Goal: Task Accomplishment & Management: Complete application form

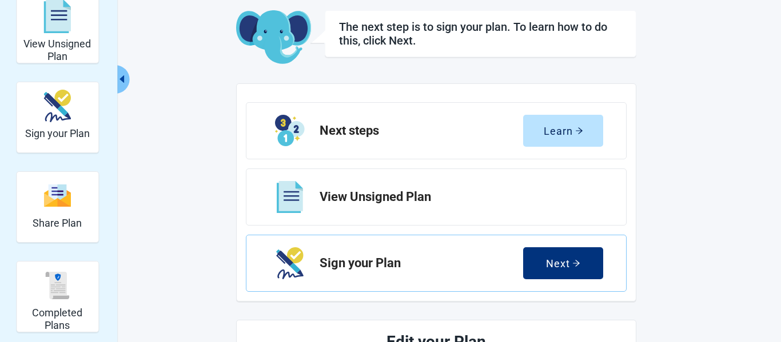
scroll to position [116, 0]
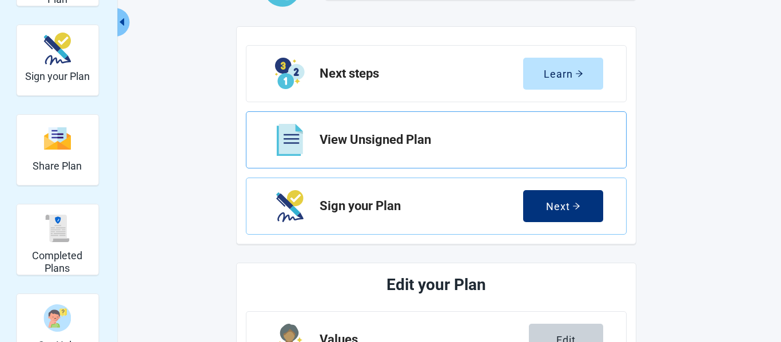
click at [472, 139] on h2 "View Unsigned Plan" at bounding box center [457, 140] width 274 height 14
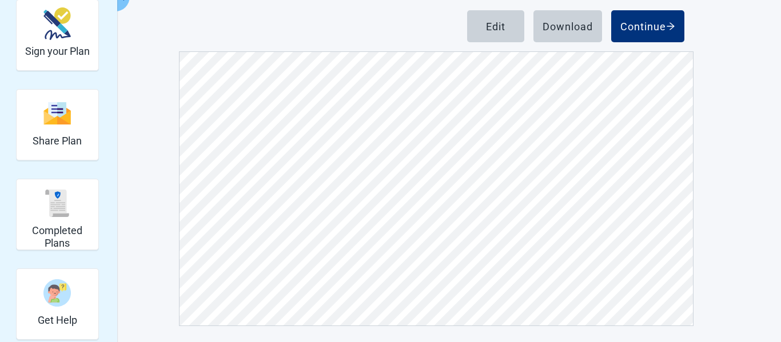
scroll to position [143, 0]
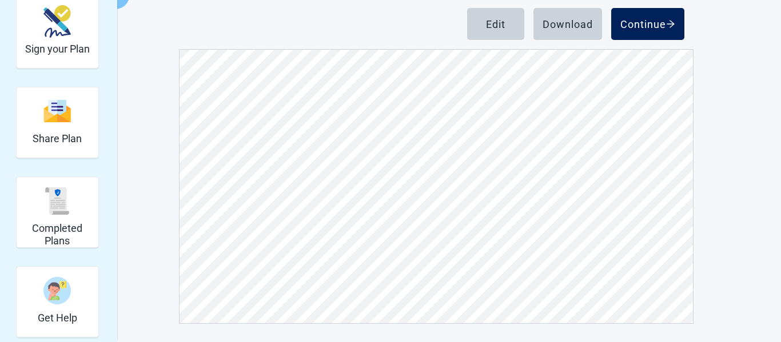
click at [642, 24] on div "Continue" at bounding box center [647, 23] width 55 height 11
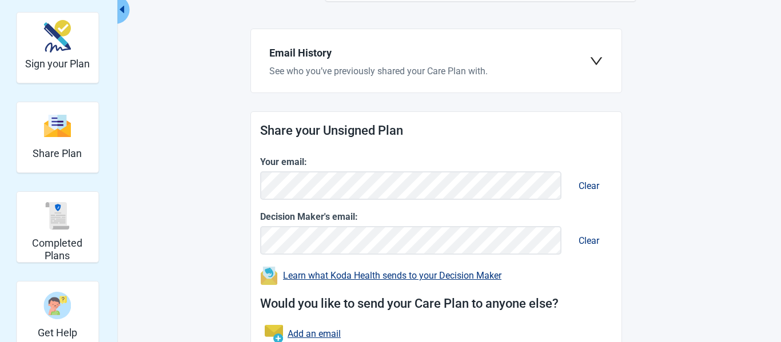
scroll to position [114, 0]
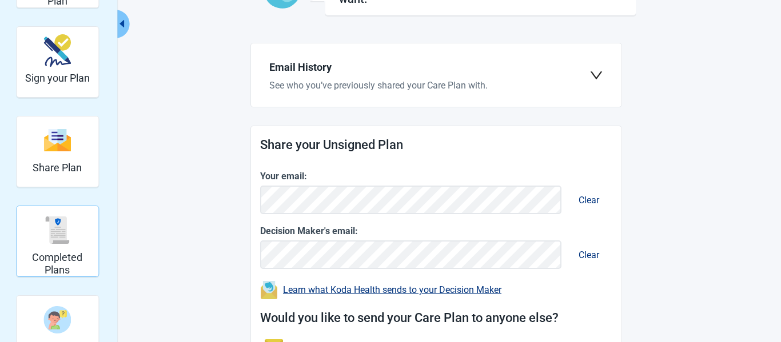
click at [51, 237] on img "Completed Plans" at bounding box center [56, 230] width 27 height 27
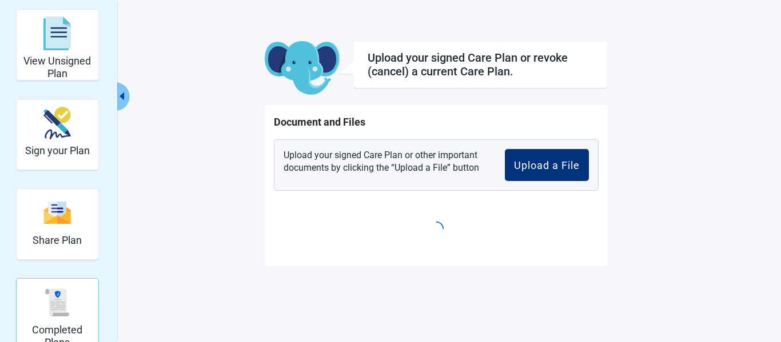
scroll to position [42, 0]
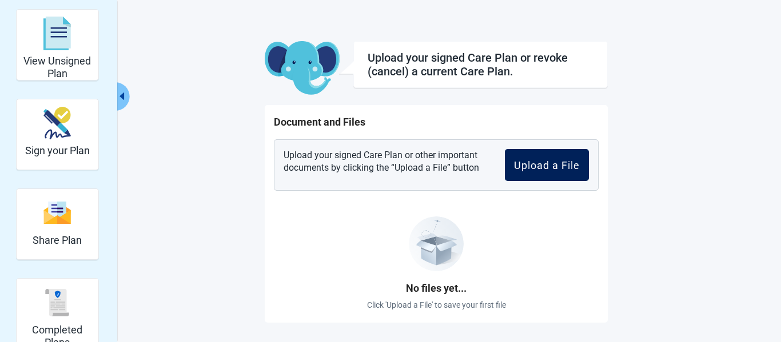
click at [545, 165] on div "Upload a File" at bounding box center [547, 164] width 66 height 11
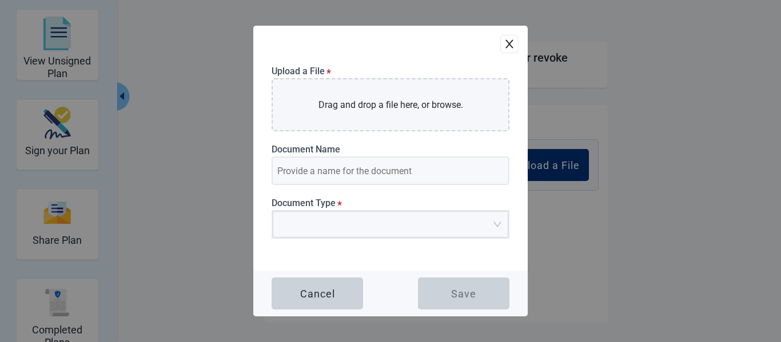
click at [514, 47] on icon "close" at bounding box center [509, 43] width 11 height 11
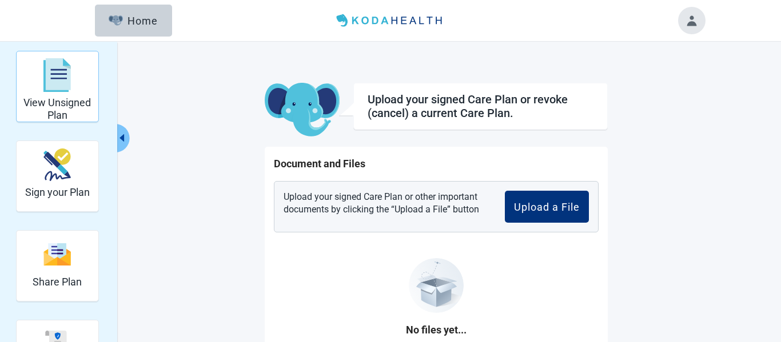
click at [59, 102] on h2 "View Unsigned Plan" at bounding box center [57, 109] width 73 height 25
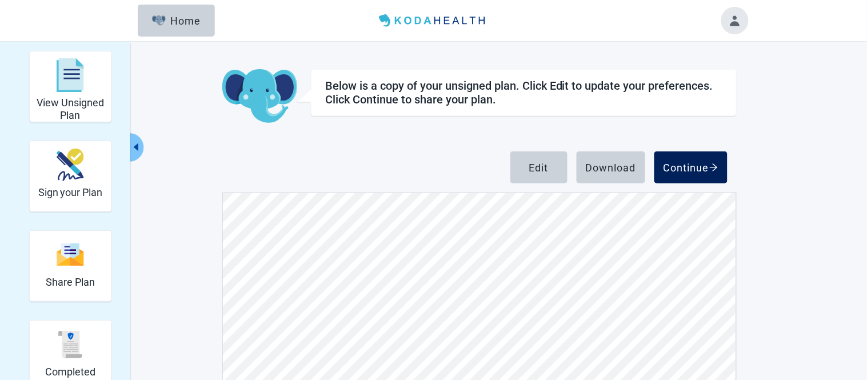
click at [697, 162] on div "Continue" at bounding box center [691, 167] width 55 height 11
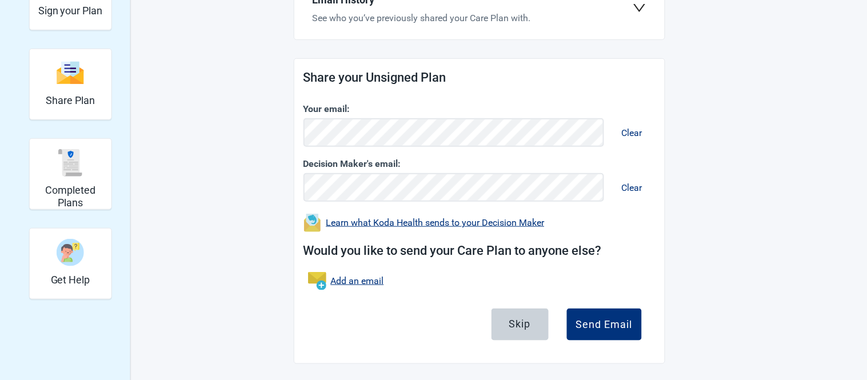
scroll to position [184, 0]
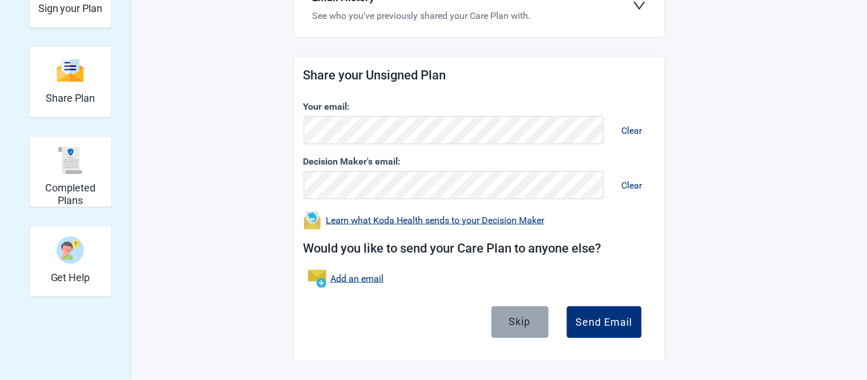
click at [514, 328] on button "Skip" at bounding box center [520, 322] width 57 height 32
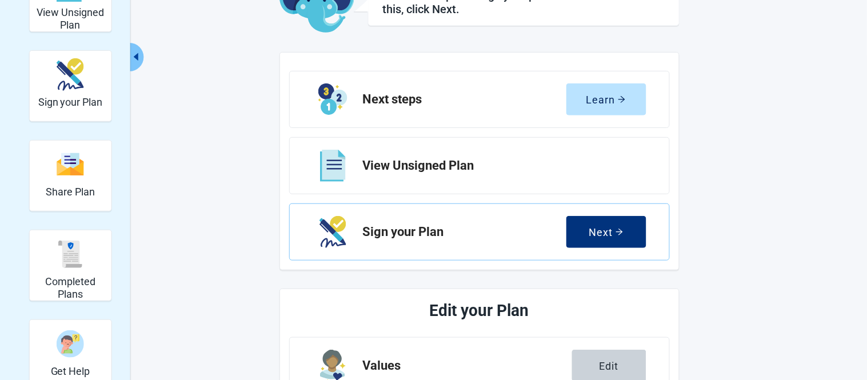
scroll to position [82, 0]
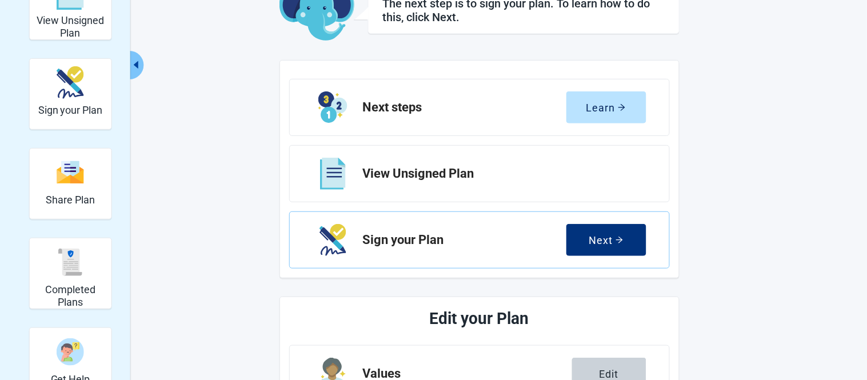
click at [441, 181] on div "View Unsigned Plan" at bounding box center [479, 173] width 381 height 57
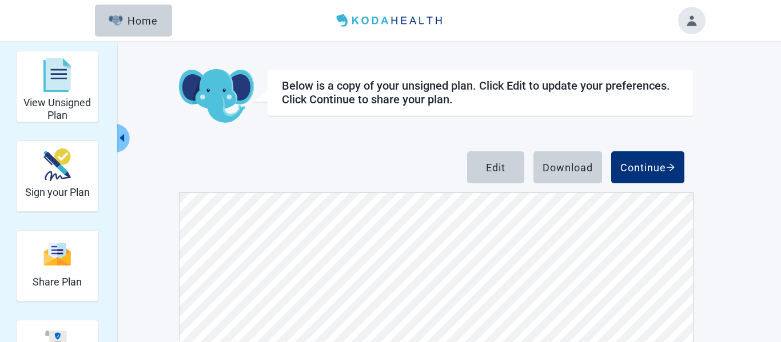
click at [690, 22] on button "Toggle account menu" at bounding box center [691, 20] width 27 height 27
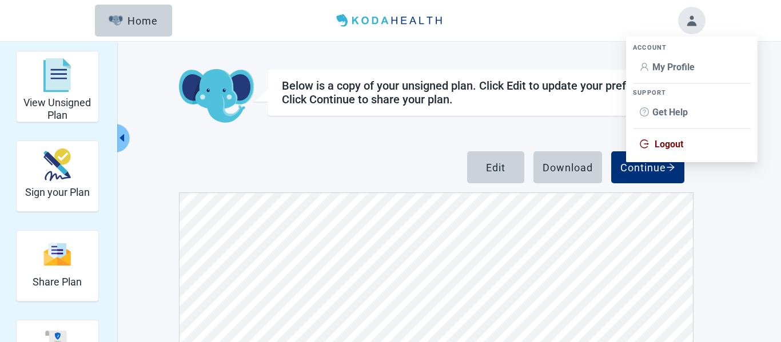
click at [665, 147] on span "Logout" at bounding box center [668, 144] width 29 height 11
